Goal: Find specific page/section: Find specific page/section

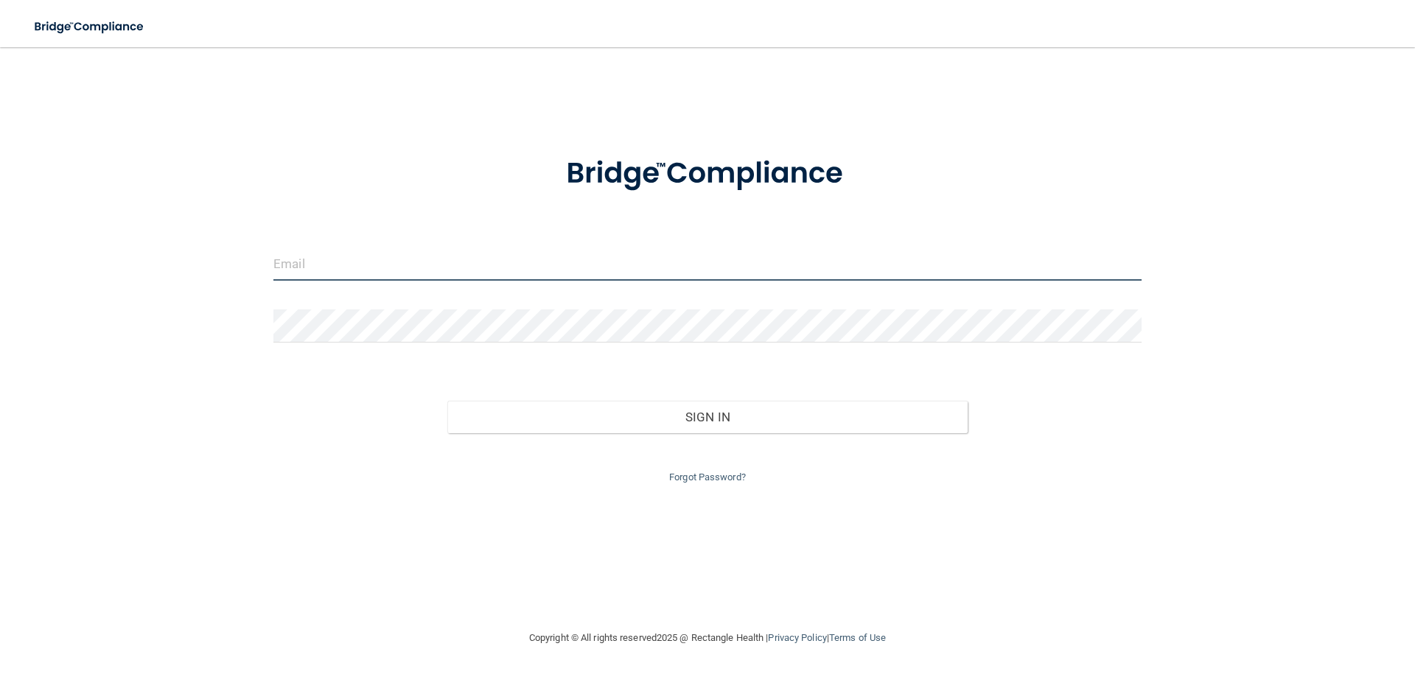
type input "[EMAIL_ADDRESS][DOMAIN_NAME]"
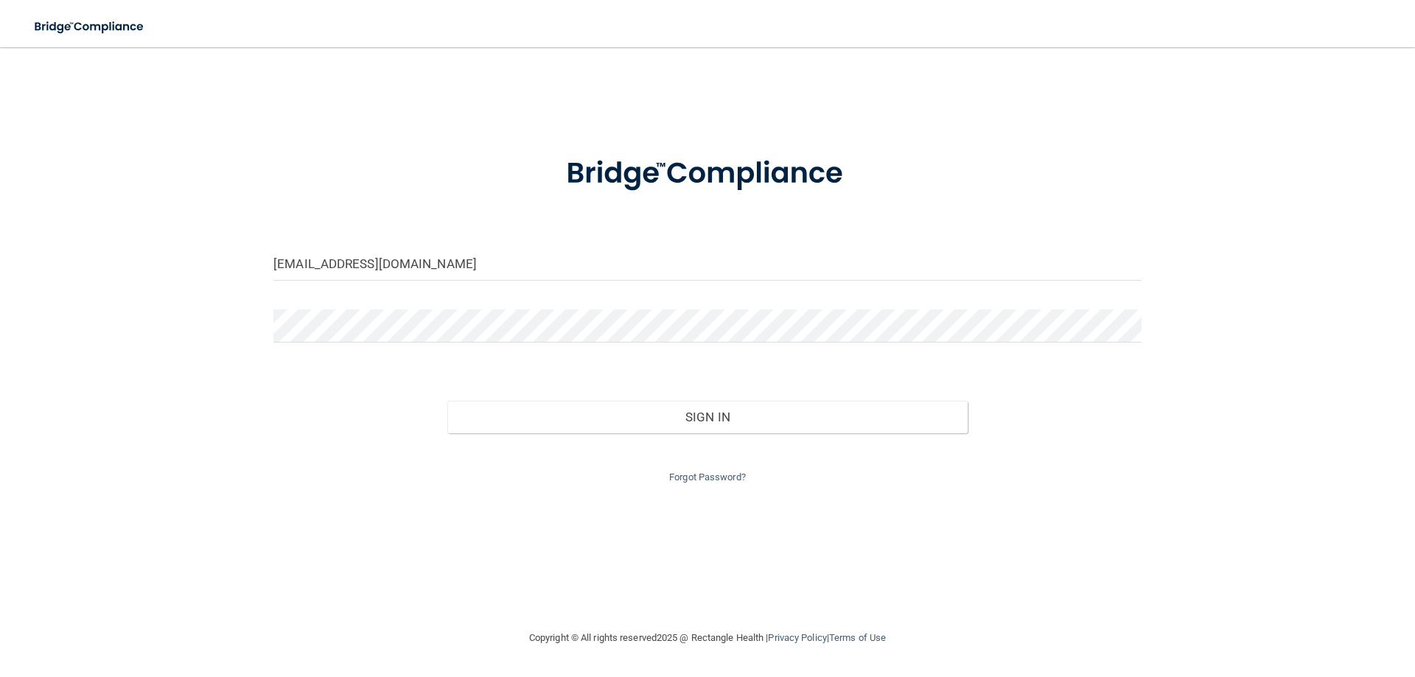
click at [671, 433] on div "Forgot Password?" at bounding box center [707, 459] width 890 height 53
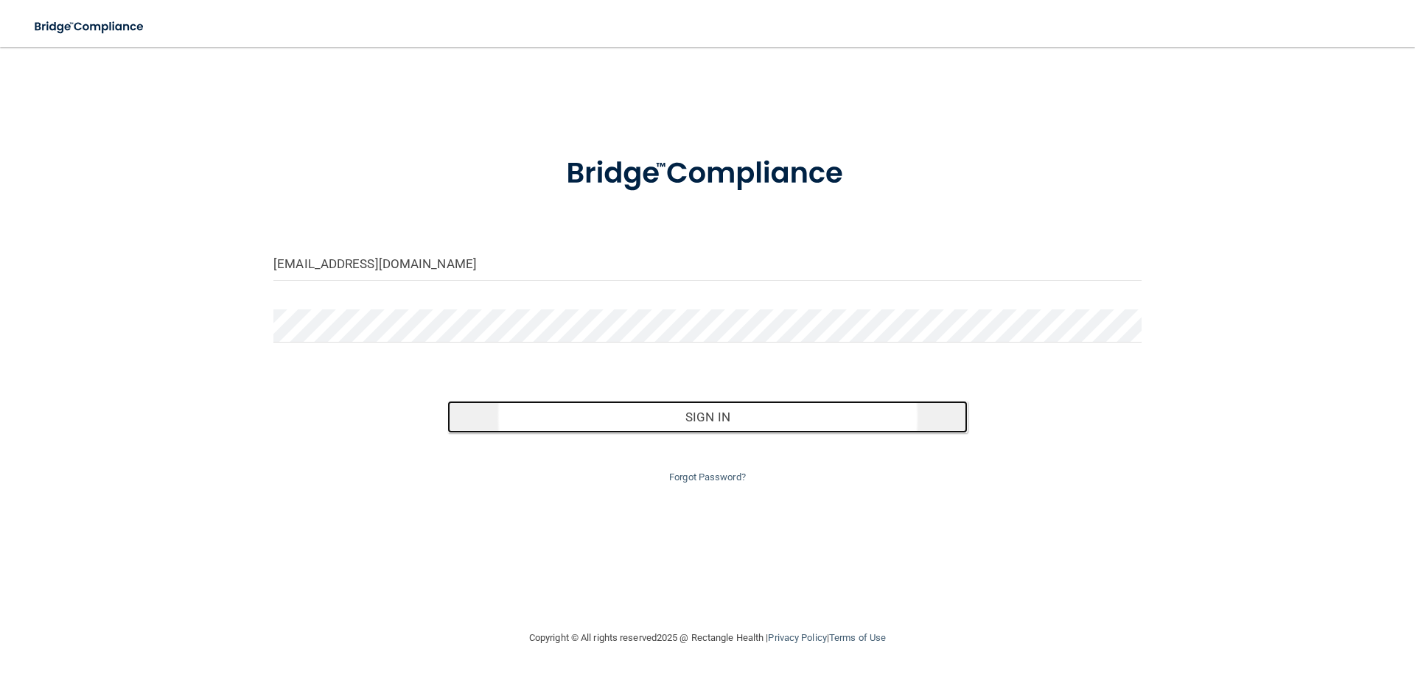
click at [673, 426] on button "Sign In" at bounding box center [707, 417] width 521 height 32
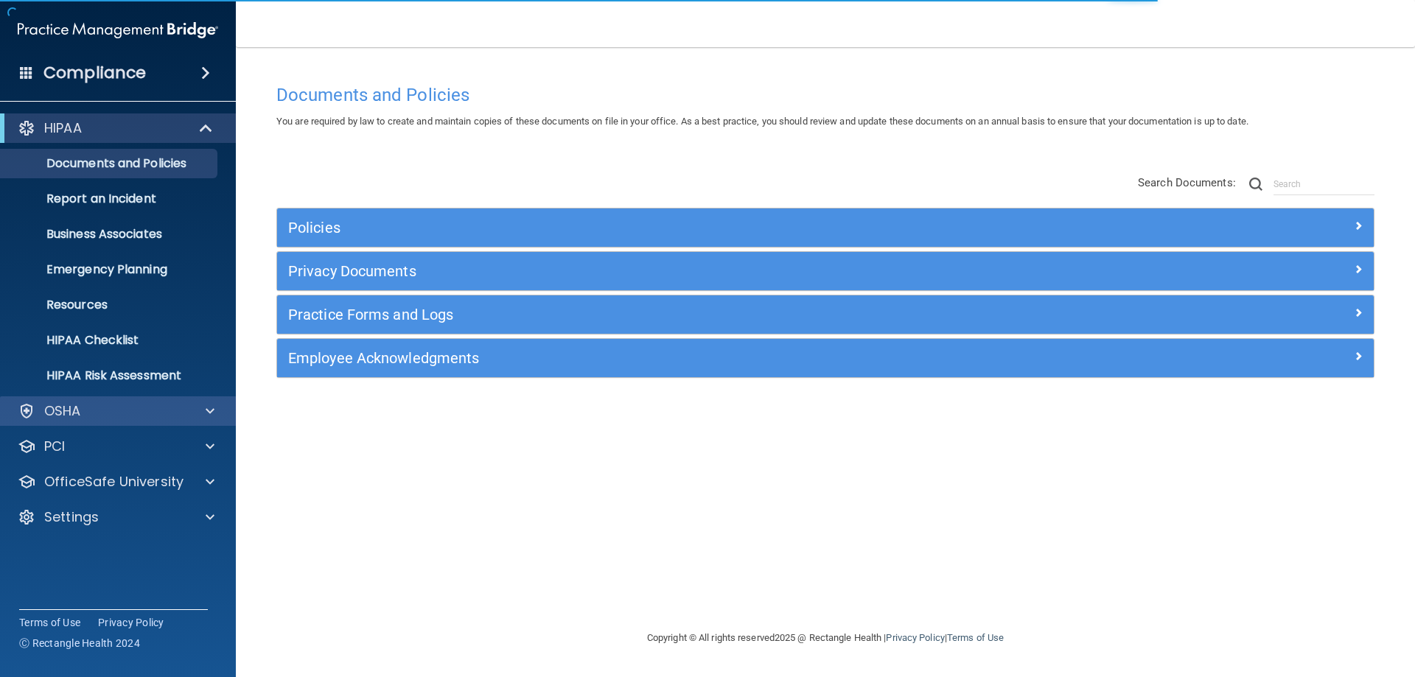
click at [137, 421] on div "OSHA" at bounding box center [118, 410] width 237 height 29
click at [205, 413] on div at bounding box center [207, 411] width 37 height 18
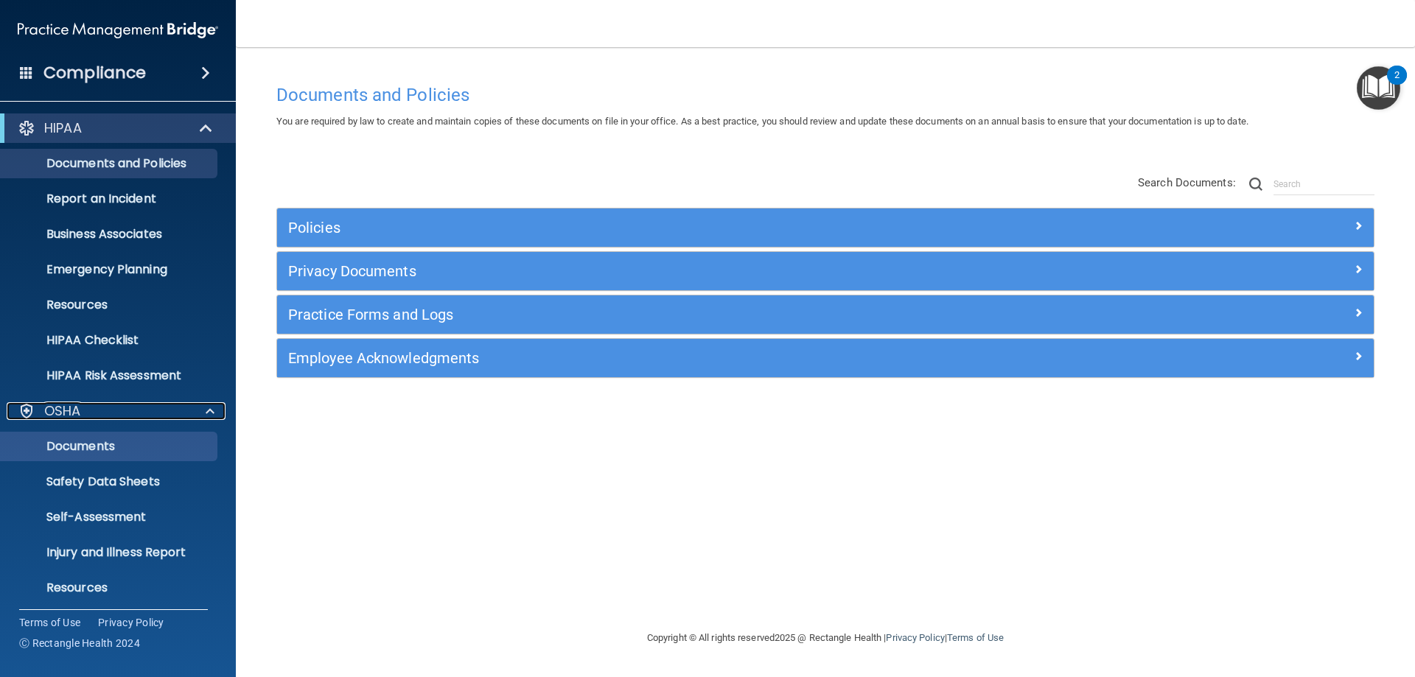
scroll to position [74, 0]
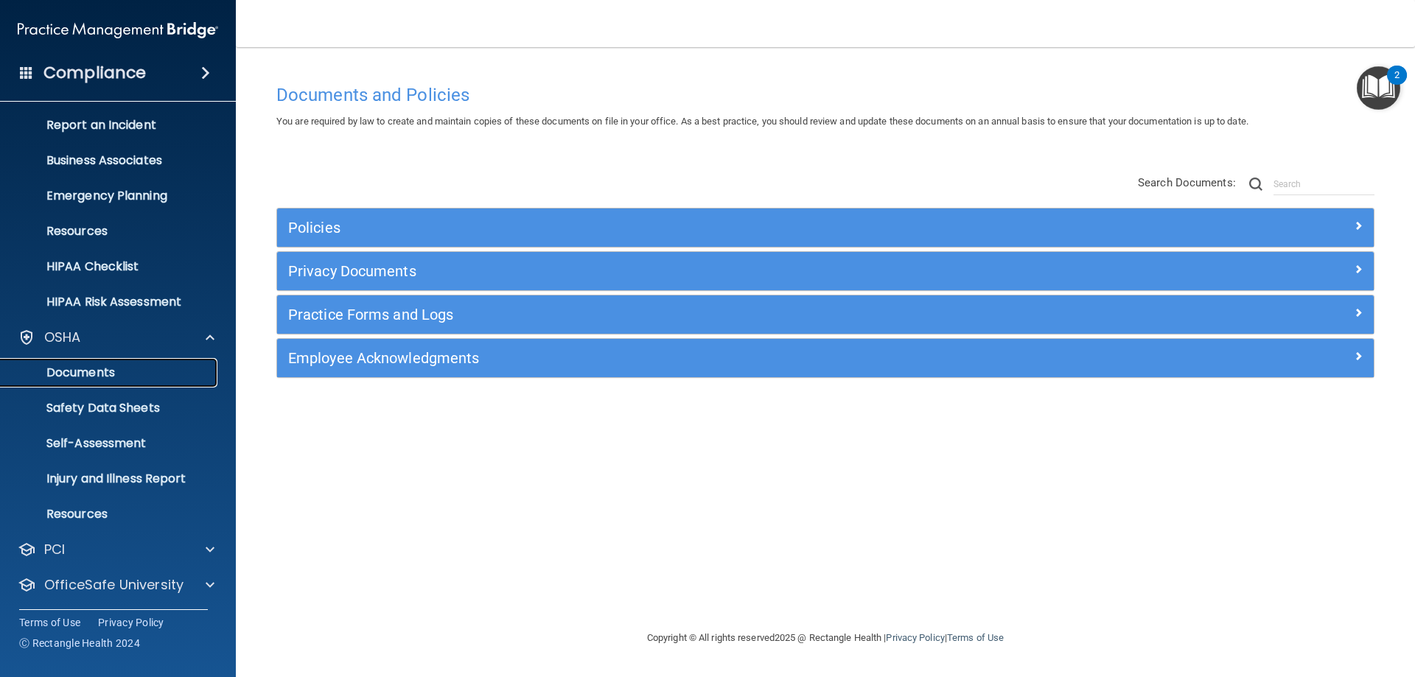
click at [114, 367] on p "Documents" at bounding box center [110, 372] width 201 height 15
